Goal: Information Seeking & Learning: Learn about a topic

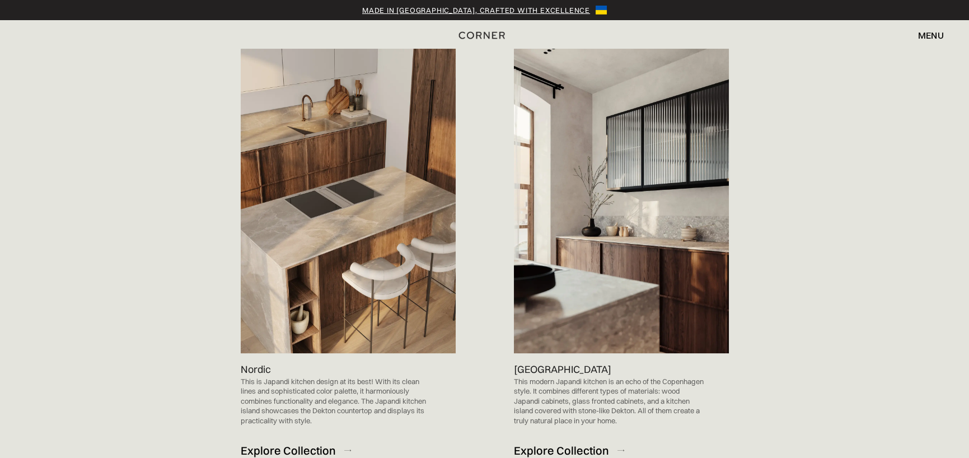
scroll to position [728, 0]
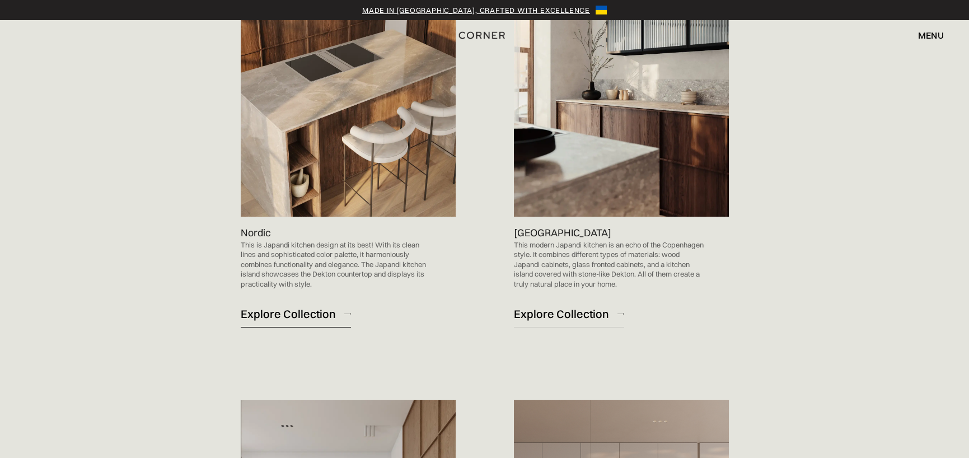
click at [291, 308] on div "Explore Collection" at bounding box center [288, 313] width 95 height 15
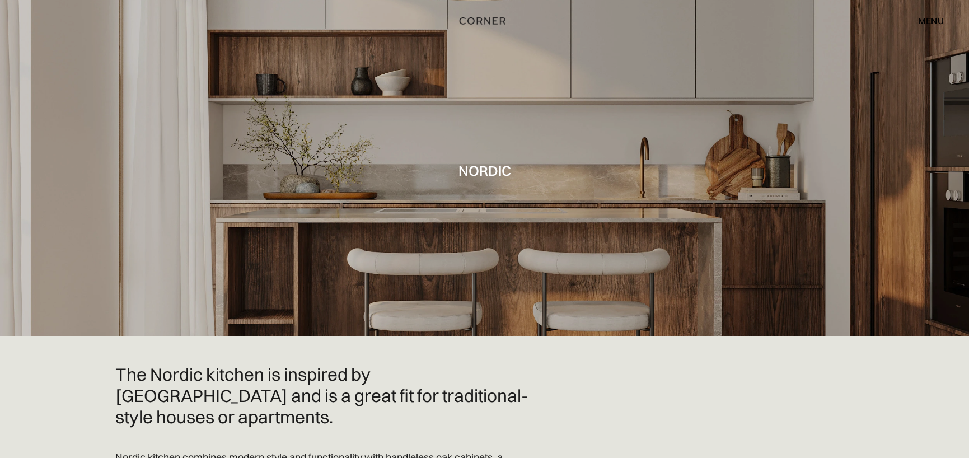
click at [484, 20] on img "home" at bounding box center [483, 20] width 46 height 15
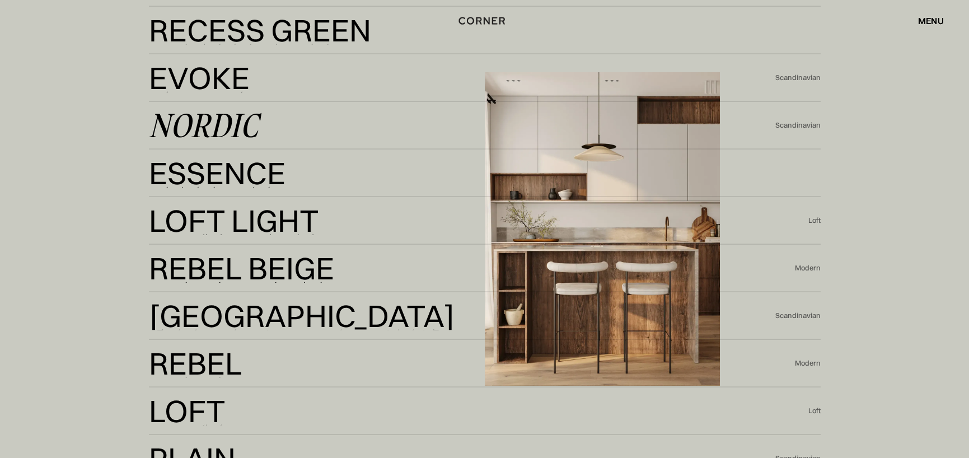
scroll to position [2520, 0]
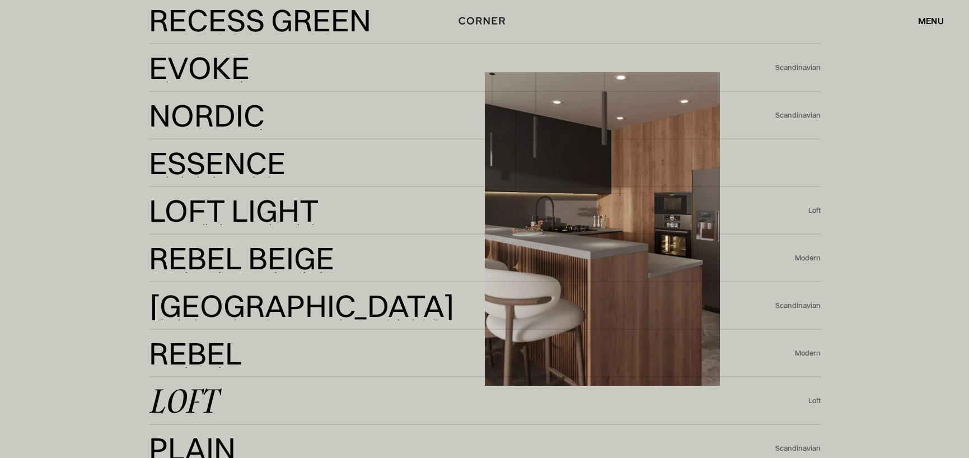
click at [813, 401] on div "Loft" at bounding box center [815, 401] width 12 height 10
click at [181, 397] on div "Loft" at bounding box center [183, 401] width 68 height 27
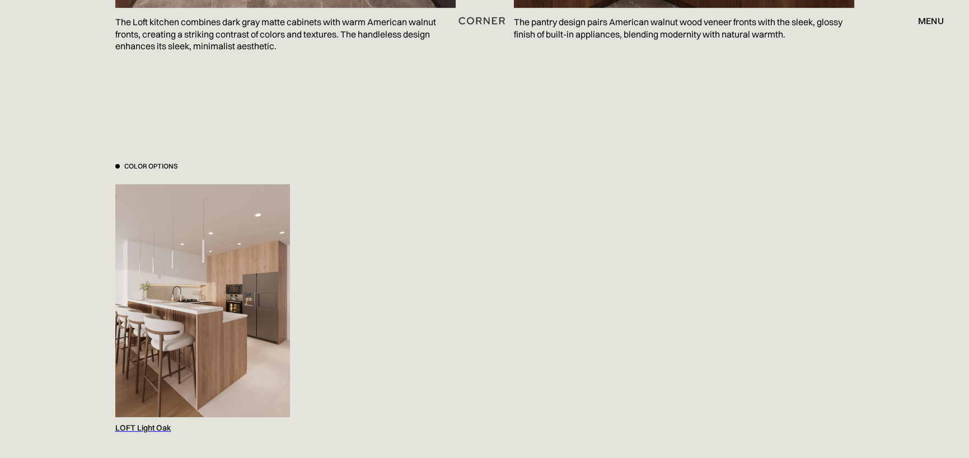
scroll to position [1064, 0]
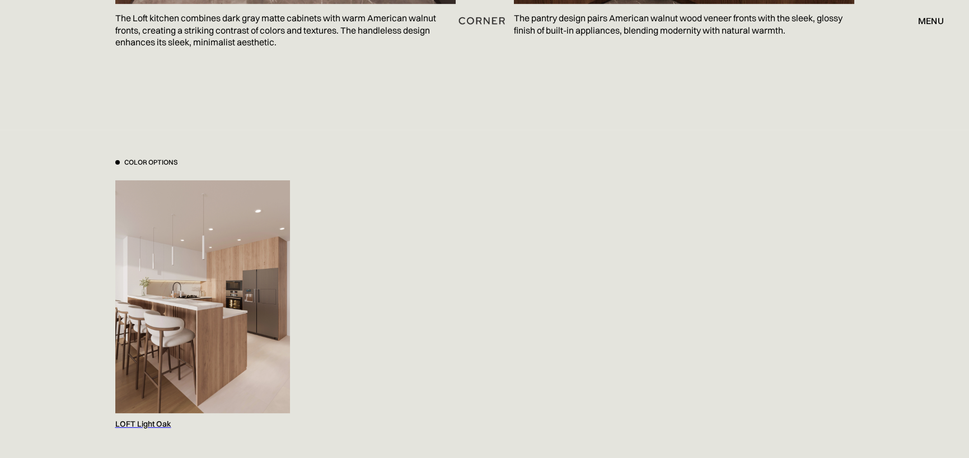
click at [240, 285] on img at bounding box center [202, 296] width 175 height 233
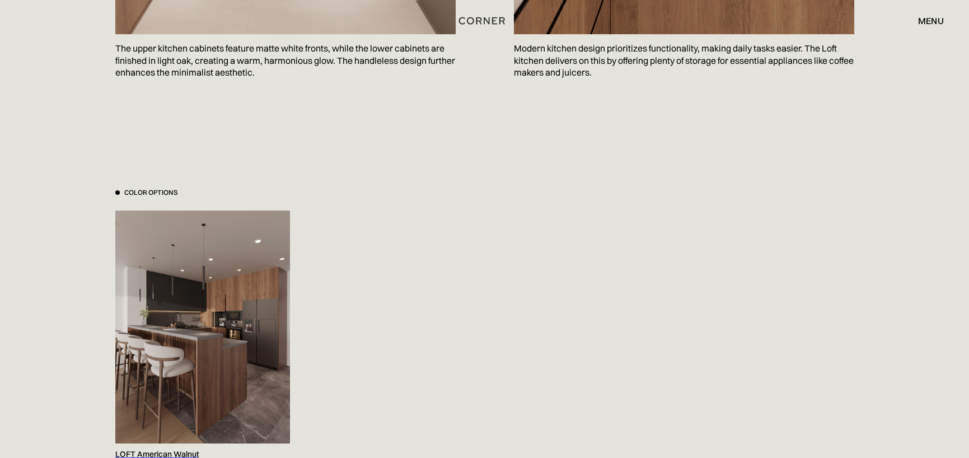
scroll to position [1120, 0]
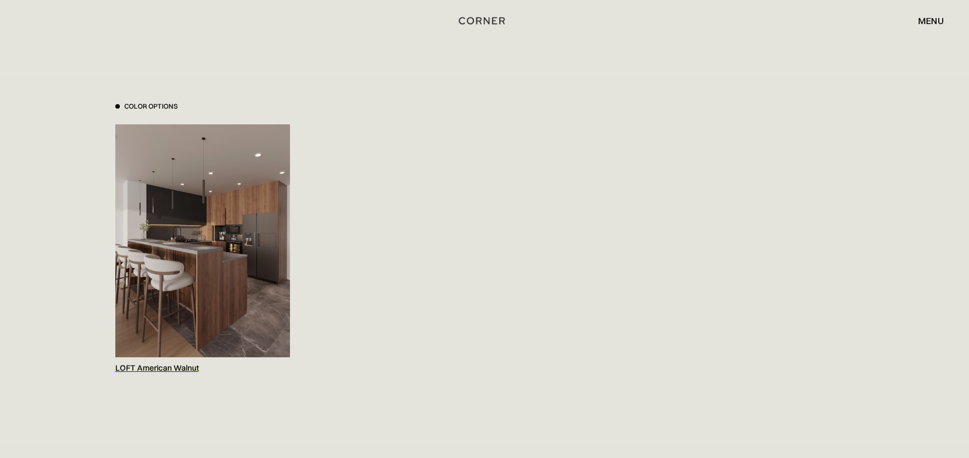
click at [229, 262] on img at bounding box center [202, 240] width 175 height 233
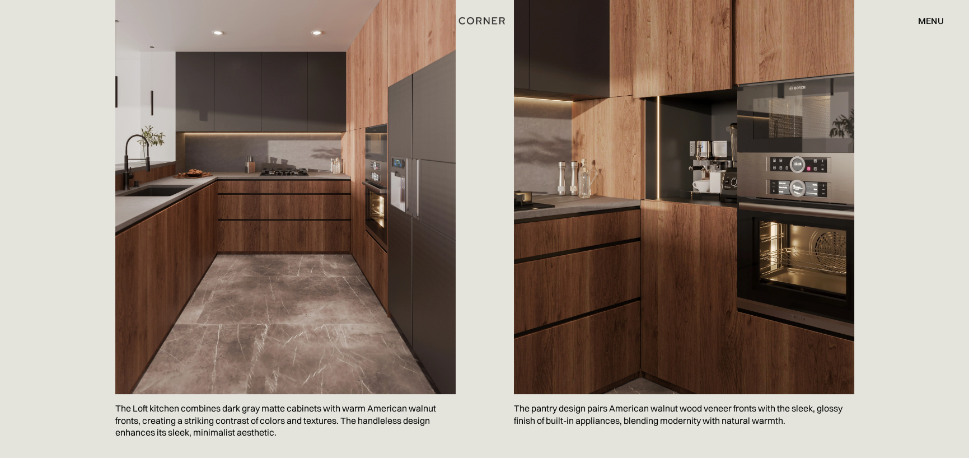
scroll to position [672, 0]
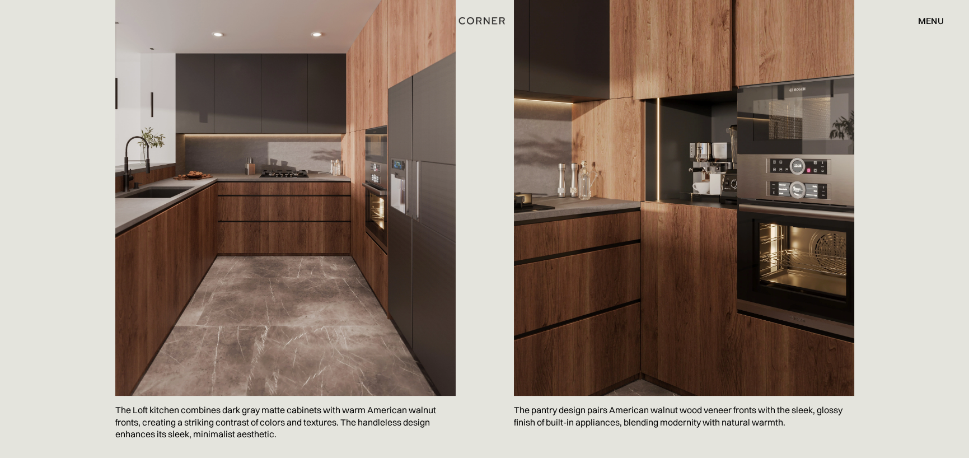
click at [328, 224] on img at bounding box center [285, 169] width 341 height 454
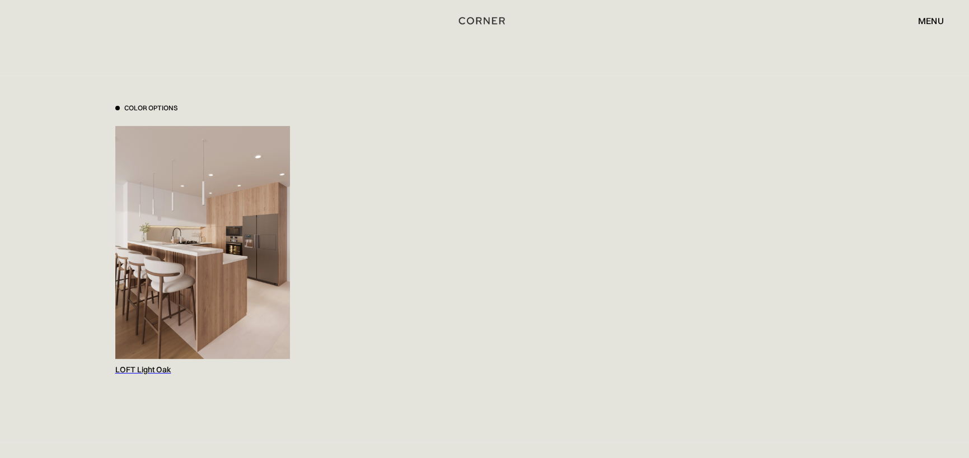
scroll to position [1120, 0]
click at [224, 237] on img at bounding box center [202, 240] width 175 height 233
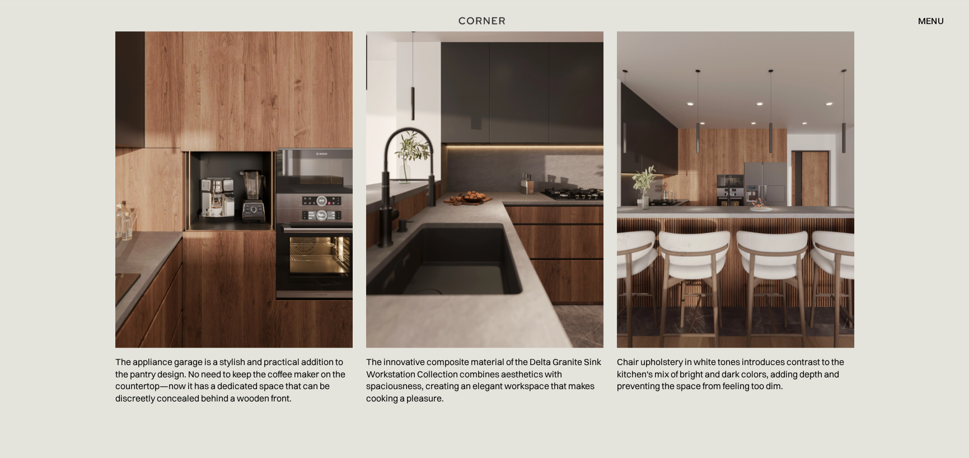
scroll to position [2184, 0]
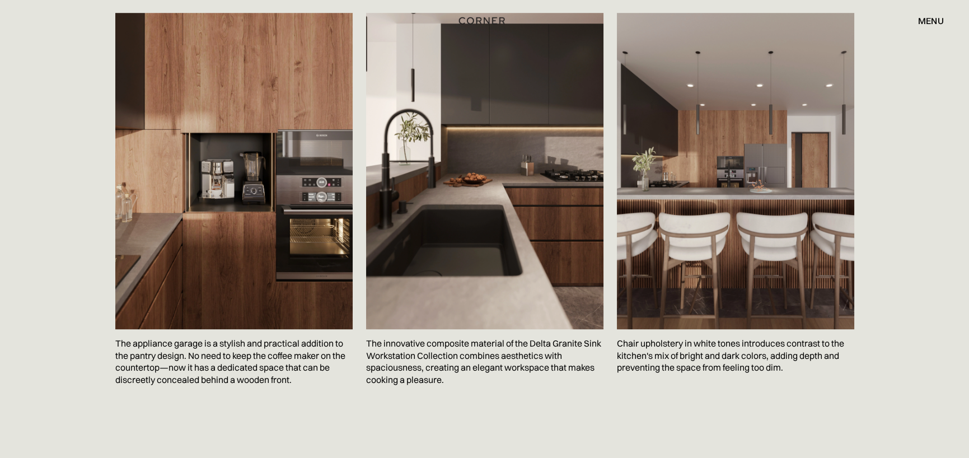
click at [779, 388] on div "Guardar The appliance garage is a stylish and practical addition to the pantry …" at bounding box center [484, 207] width 739 height 388
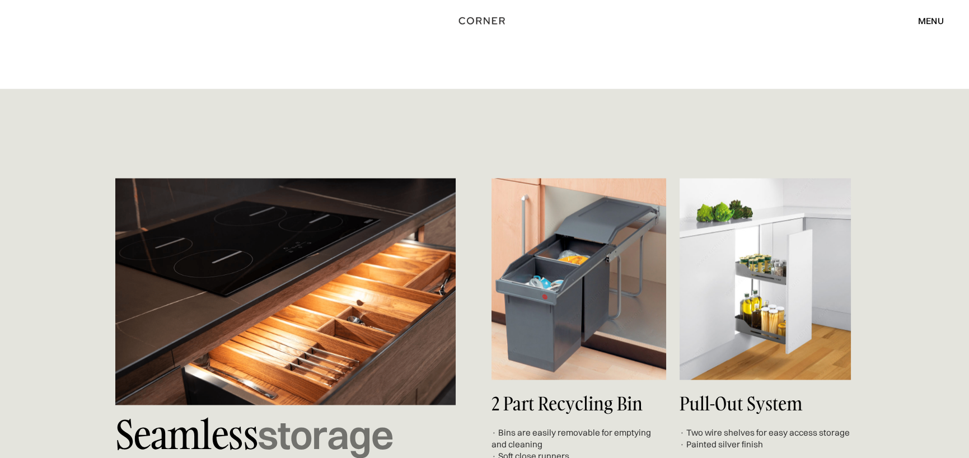
scroll to position [4873, 0]
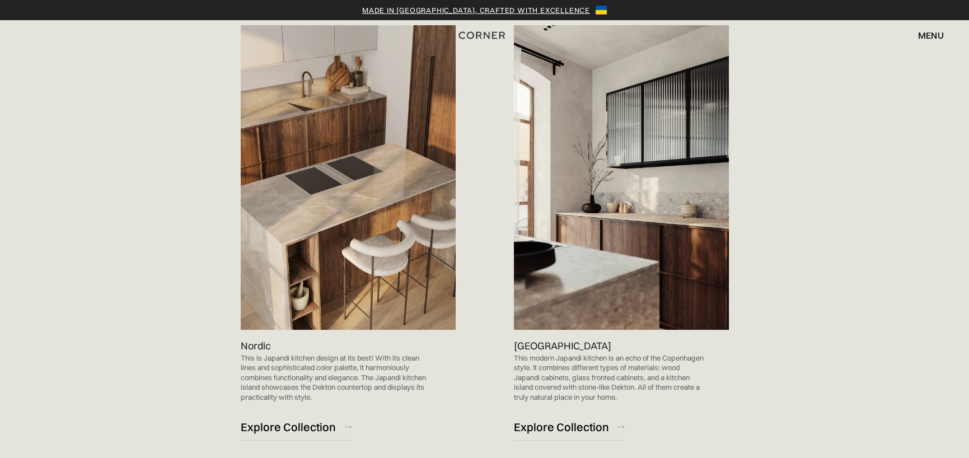
scroll to position [616, 0]
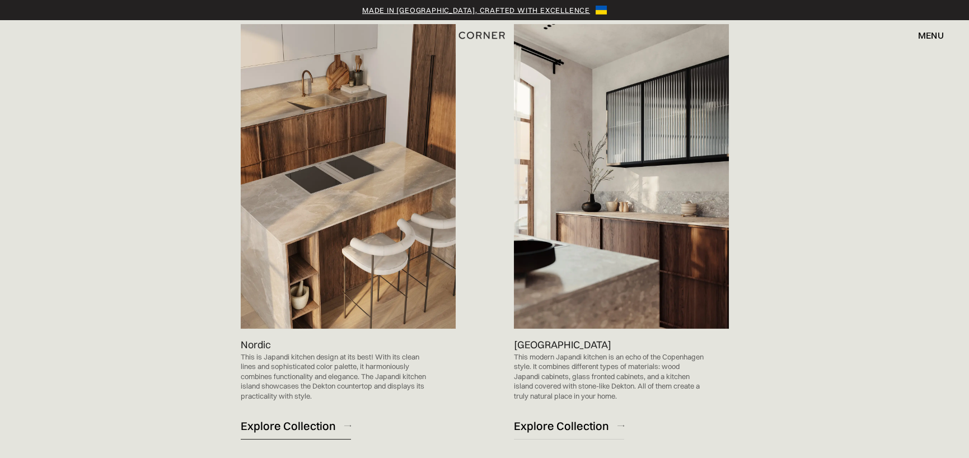
click at [272, 426] on div "Explore Collection" at bounding box center [288, 425] width 95 height 15
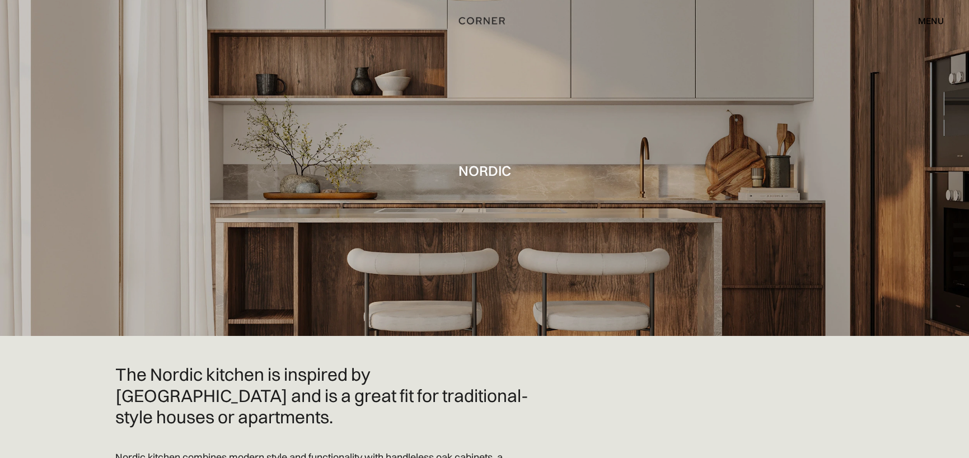
drag, startPoint x: 507, startPoint y: 90, endPoint x: 848, endPoint y: 155, distance: 347.2
click at [848, 155] on div at bounding box center [484, 168] width 969 height 336
drag, startPoint x: 771, startPoint y: 160, endPoint x: 666, endPoint y: 152, distance: 105.0
click at [666, 152] on div at bounding box center [484, 168] width 969 height 336
drag, startPoint x: 666, startPoint y: 152, endPoint x: 588, endPoint y: 111, distance: 88.7
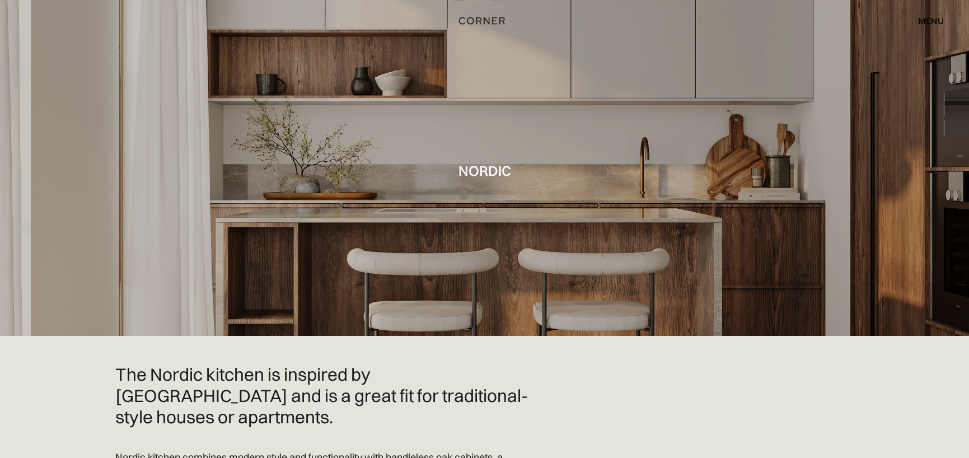
click at [588, 111] on div at bounding box center [484, 168] width 969 height 336
drag, startPoint x: 588, startPoint y: 111, endPoint x: 544, endPoint y: 257, distance: 152.0
click at [544, 257] on div at bounding box center [484, 168] width 969 height 336
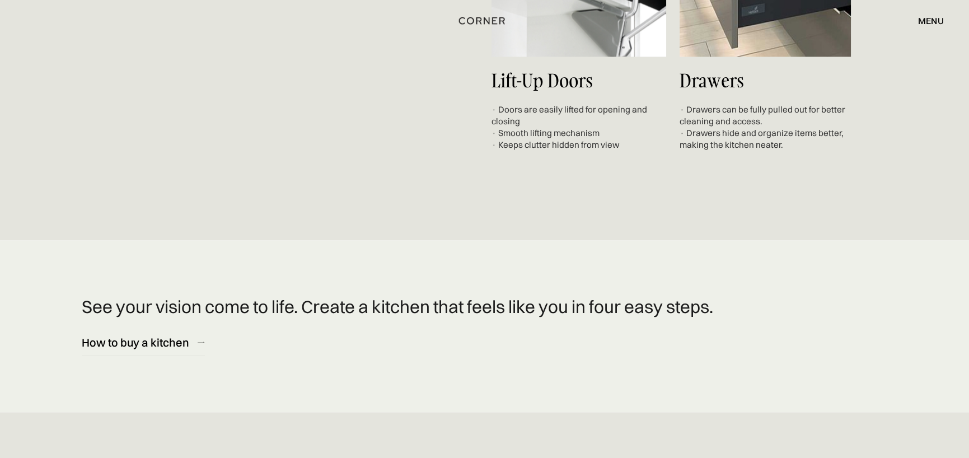
scroll to position [4369, 0]
